Goal: Task Accomplishment & Management: Manage account settings

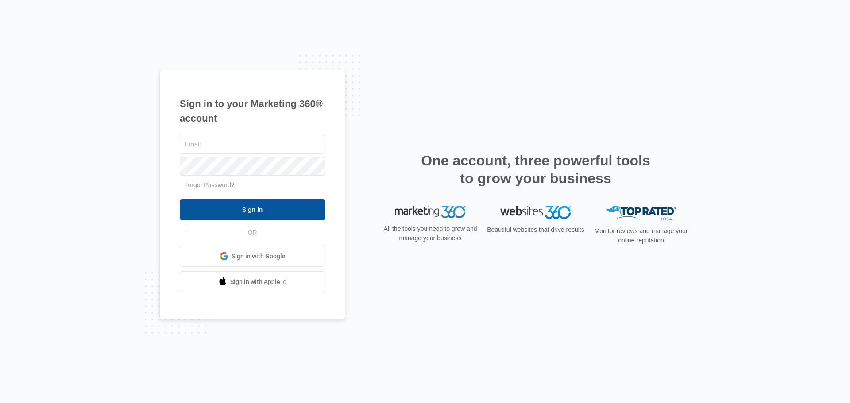
type input "[EMAIL_ADDRESS][DOMAIN_NAME]"
click at [269, 213] on input "Sign In" at bounding box center [252, 209] width 145 height 21
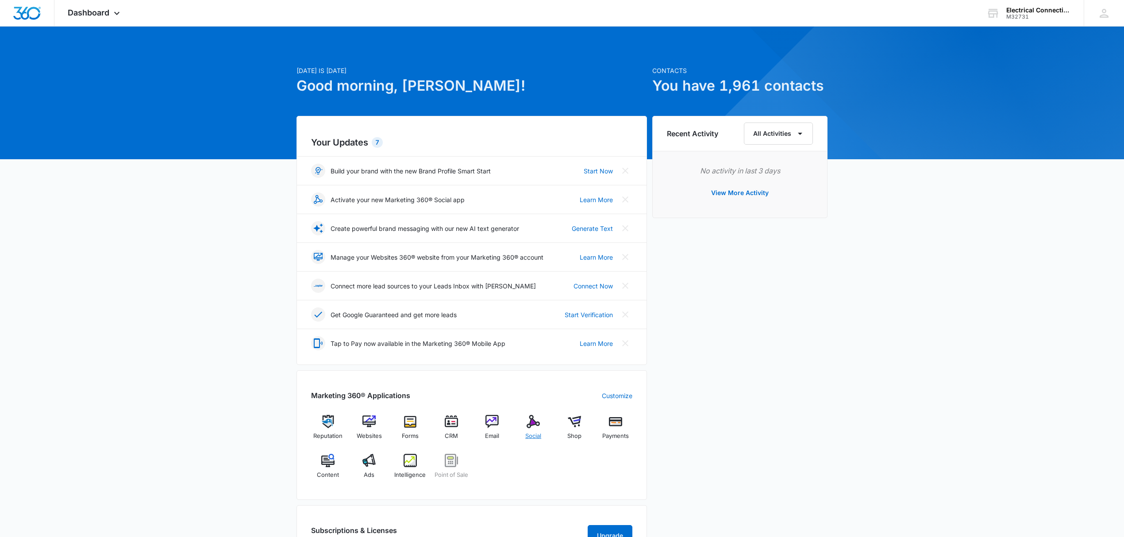
click at [527, 424] on img at bounding box center [533, 421] width 13 height 13
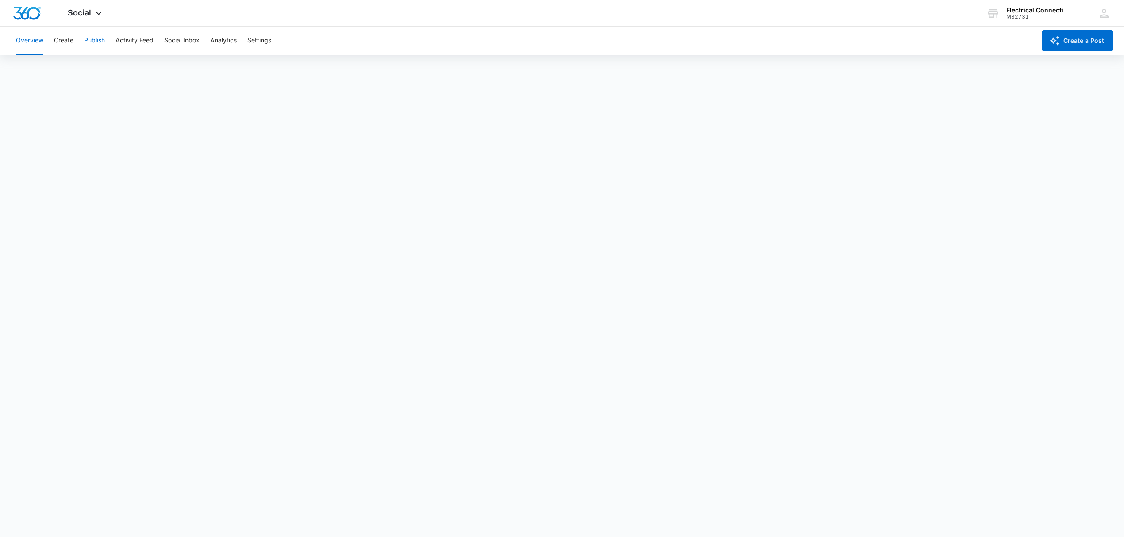
click at [103, 43] on button "Publish" at bounding box center [94, 41] width 21 height 28
click at [135, 42] on button "Activity Feed" at bounding box center [135, 41] width 38 height 28
click at [106, 42] on div "Overview Create Publish Activity Feed Social Inbox Analytics Settings" at bounding box center [523, 41] width 1025 height 28
click at [101, 40] on button "Publish" at bounding box center [94, 41] width 21 height 28
